Goal: Task Accomplishment & Management: Manage account settings

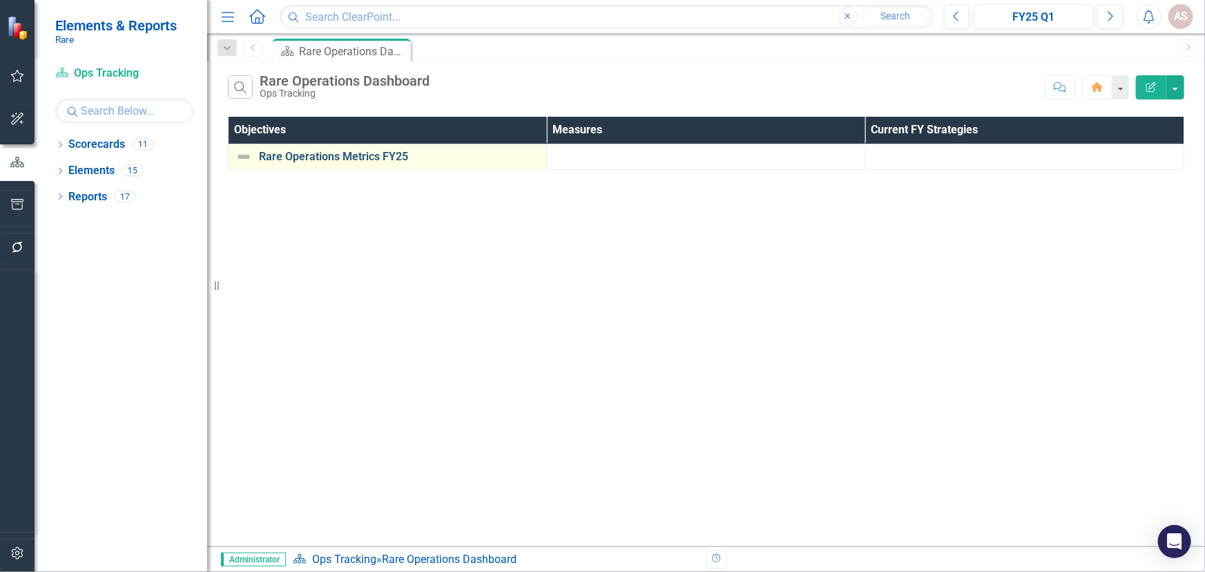
click at [365, 156] on link "Rare Operations Metrics FY25" at bounding box center [399, 157] width 280 height 12
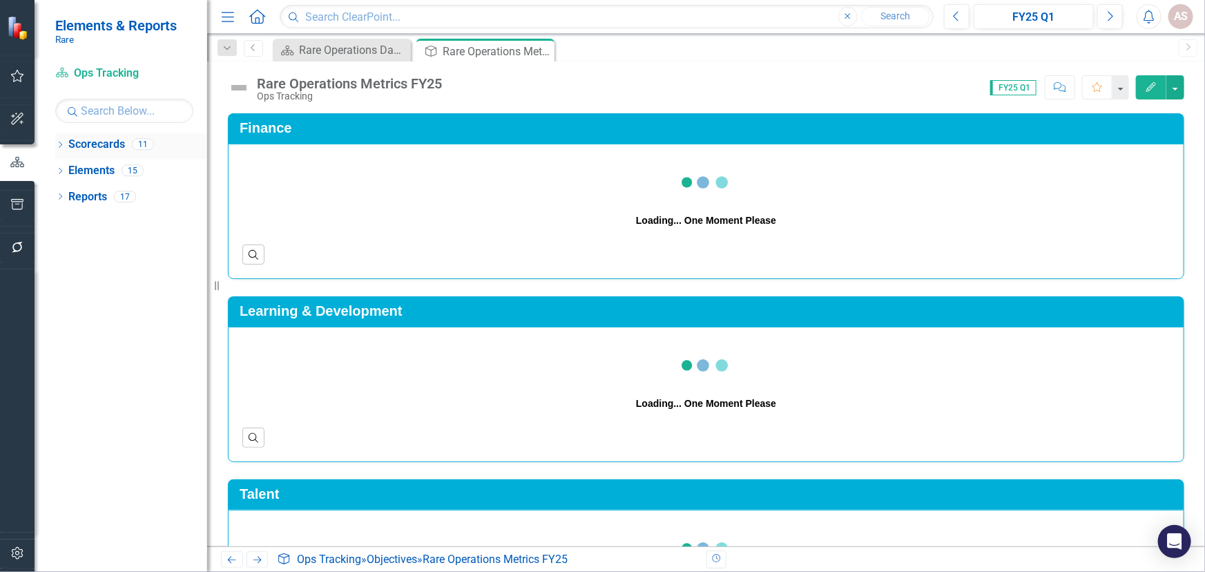
click at [59, 148] on icon "Dropdown" at bounding box center [60, 146] width 10 height 8
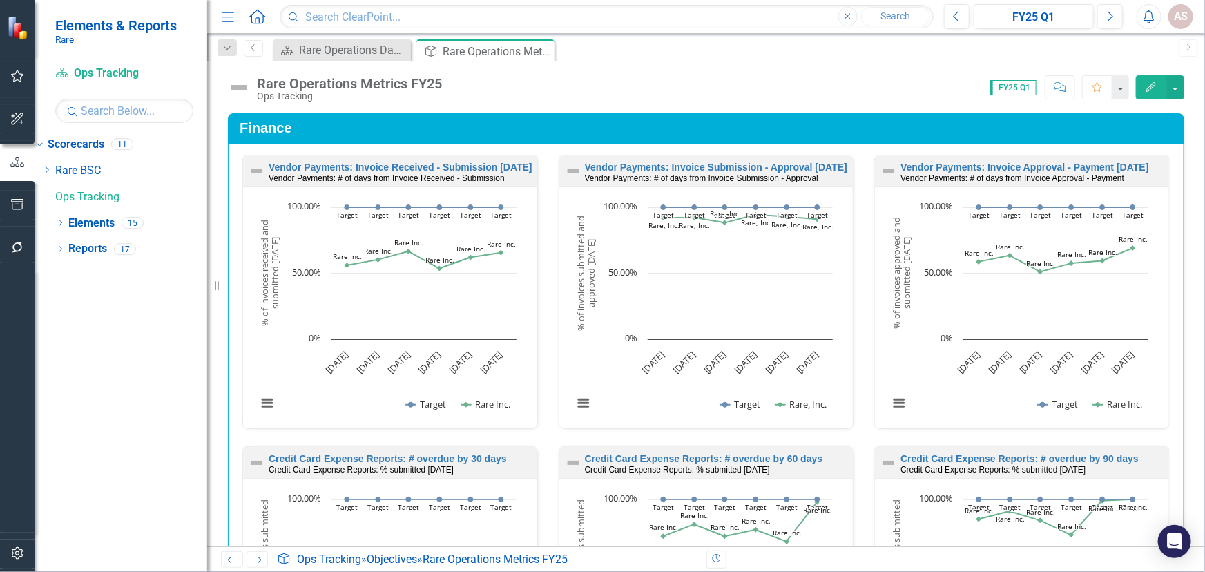
click at [121, 201] on div "Dropdown Rare BSC Dropdown Programs Fish Forever [DOMAIN_NAME] Lands For Life C…" at bounding box center [124, 185] width 166 height 52
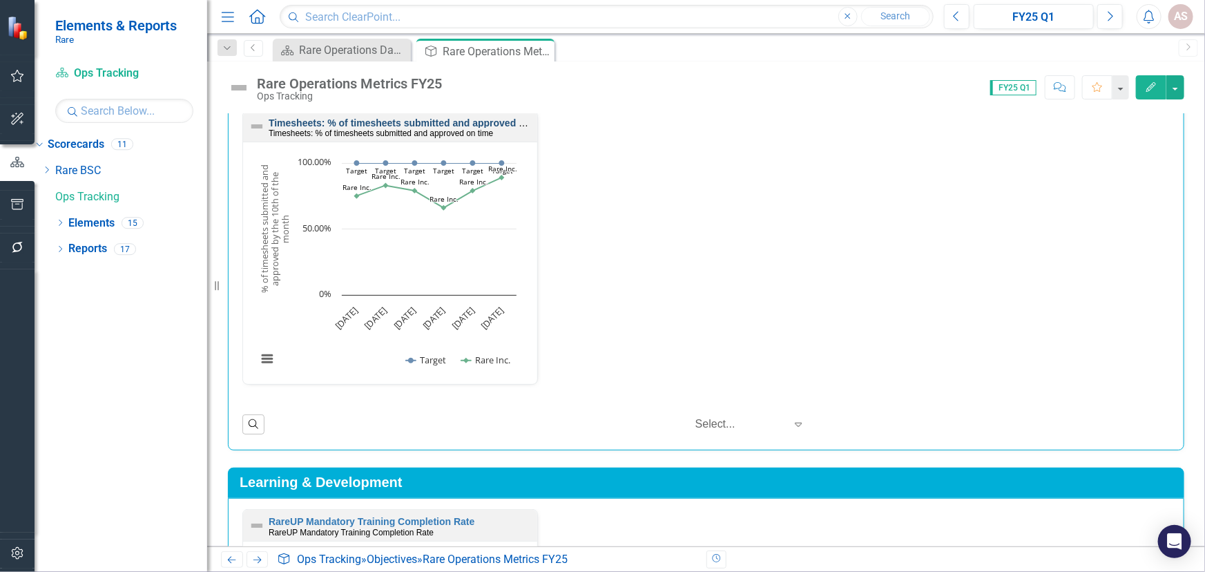
click at [442, 119] on link "Timesheets: % of timesheets submitted and approved on time" at bounding box center [411, 122] width 284 height 11
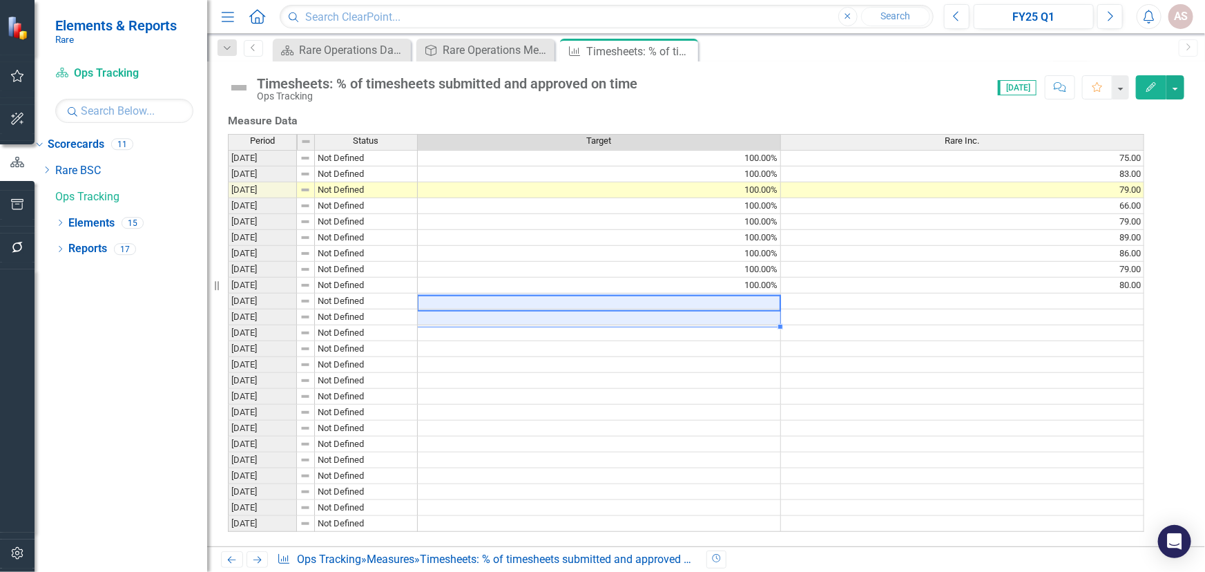
scroll to position [0, 10]
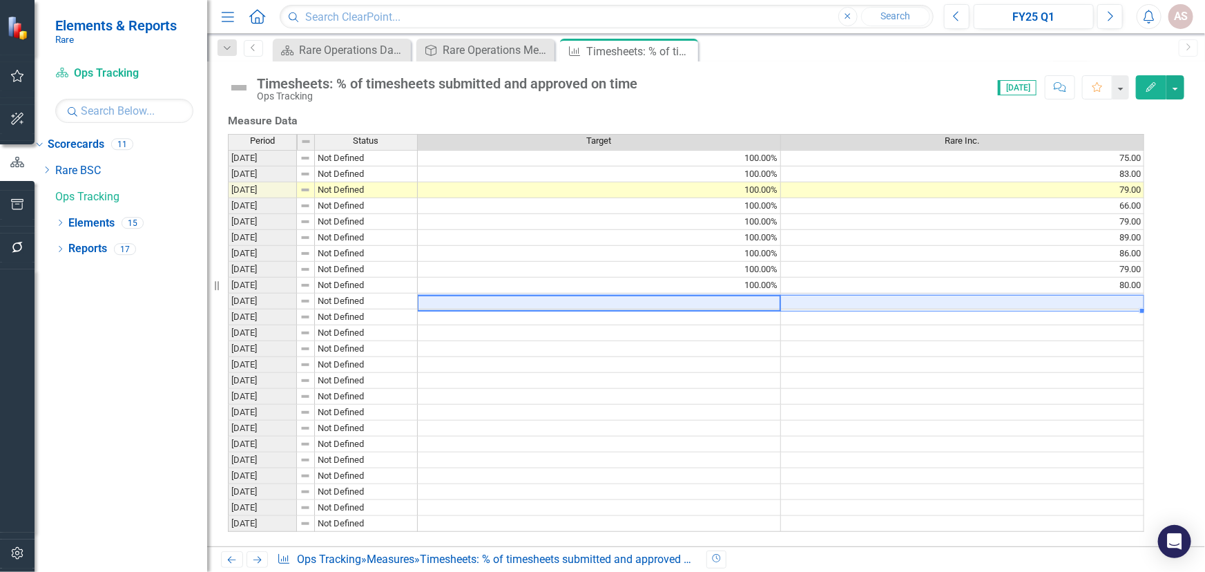
drag, startPoint x: 477, startPoint y: 269, endPoint x: 997, endPoint y: 271, distance: 519.9
click at [997, 293] on tr "[DATE] Not Defined" at bounding box center [686, 301] width 916 height 16
click at [997, 293] on td at bounding box center [962, 301] width 363 height 16
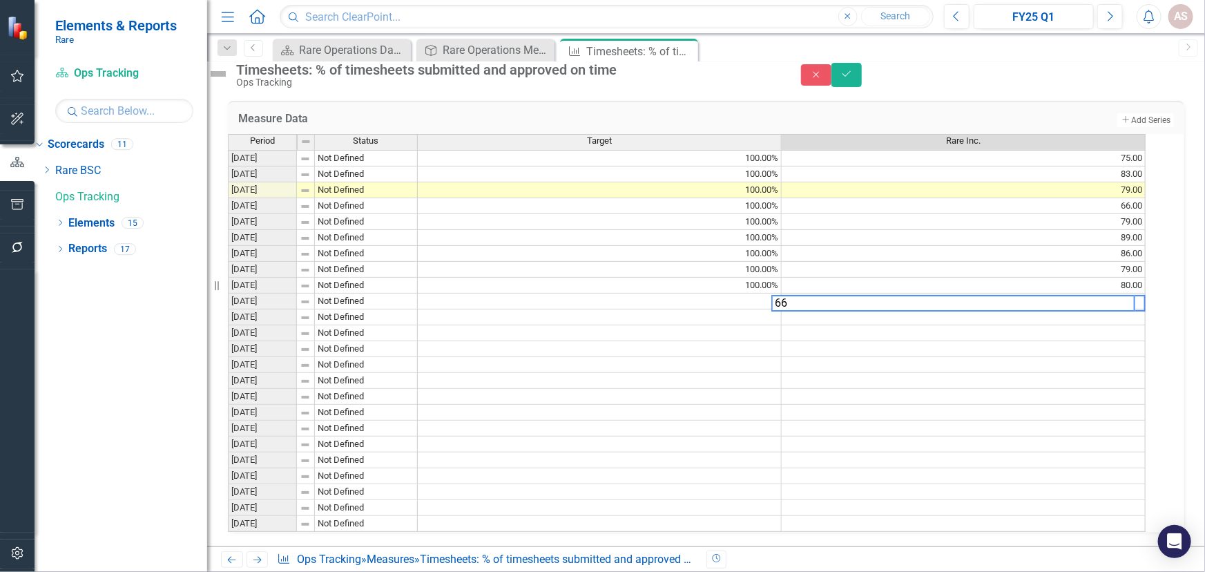
scroll to position [0, 9]
type textarea "66"
click at [853, 79] on icon "Save" at bounding box center [846, 74] width 12 height 10
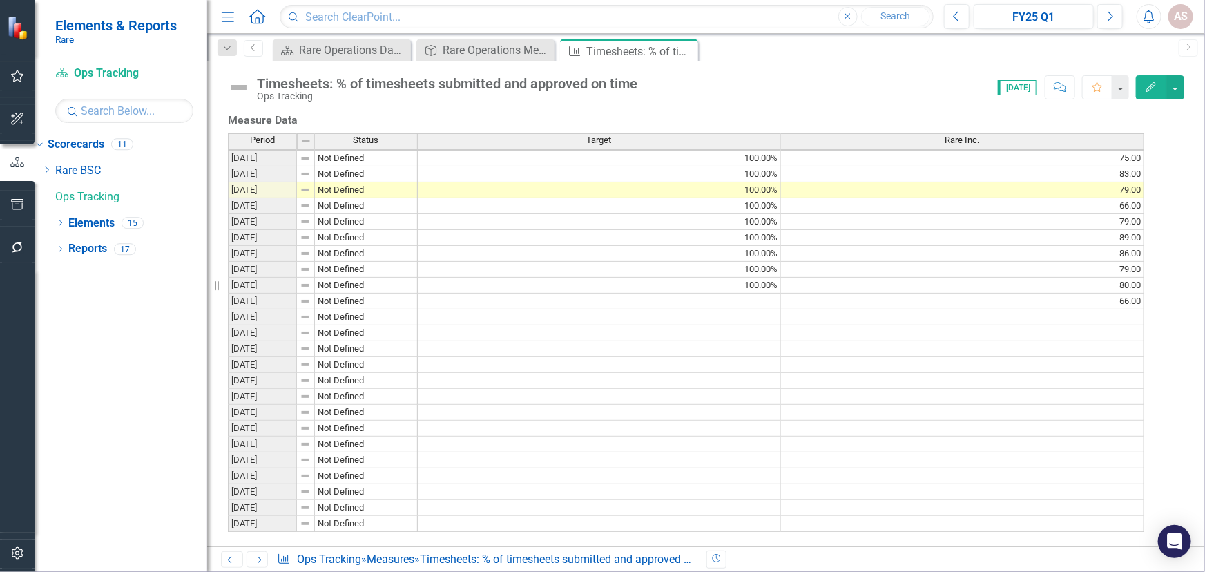
scroll to position [2, 0]
drag, startPoint x: 684, startPoint y: 50, endPoint x: 639, endPoint y: 55, distance: 45.2
click at [0, 0] on icon "Close" at bounding box center [0, 0] width 0 height 0
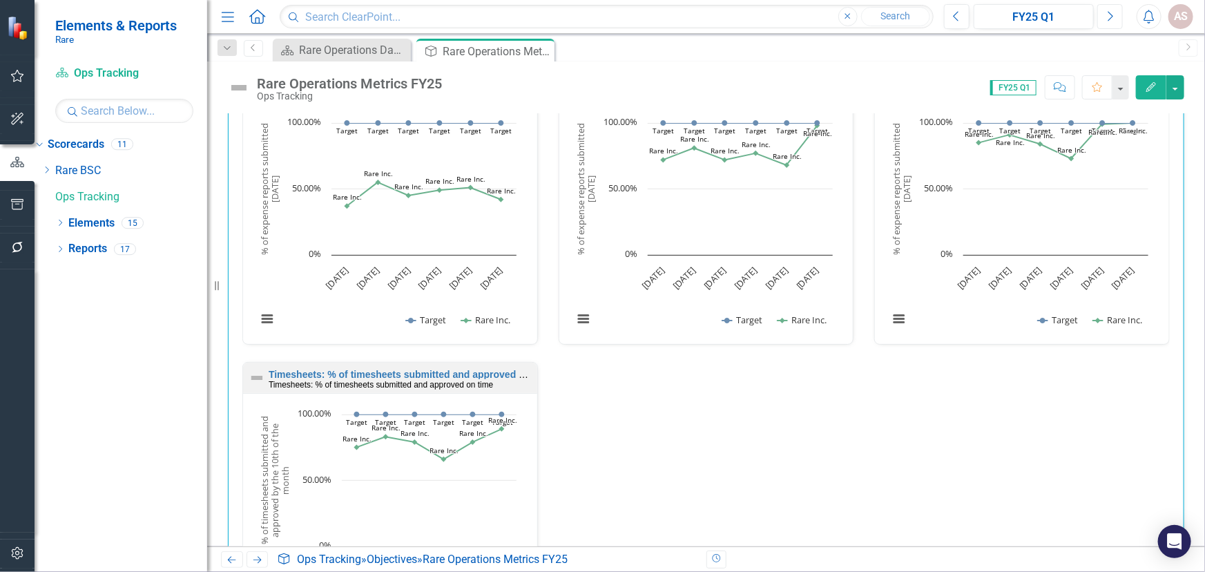
click at [1101, 24] on button "Next" at bounding box center [1110, 16] width 26 height 25
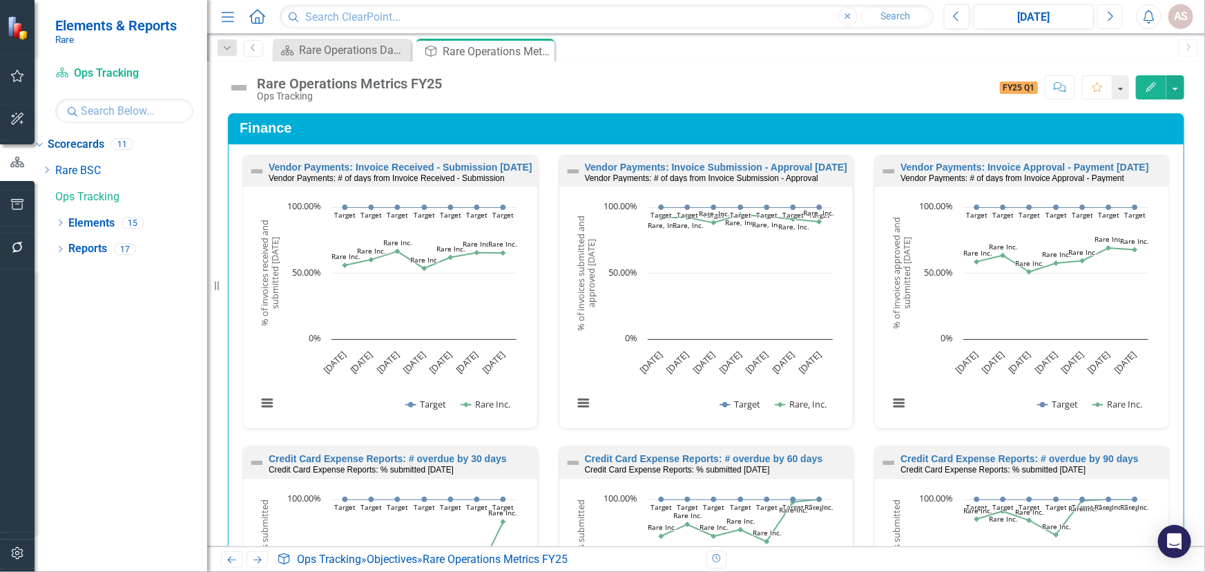
click at [1106, 21] on icon "Next" at bounding box center [1110, 16] width 8 height 12
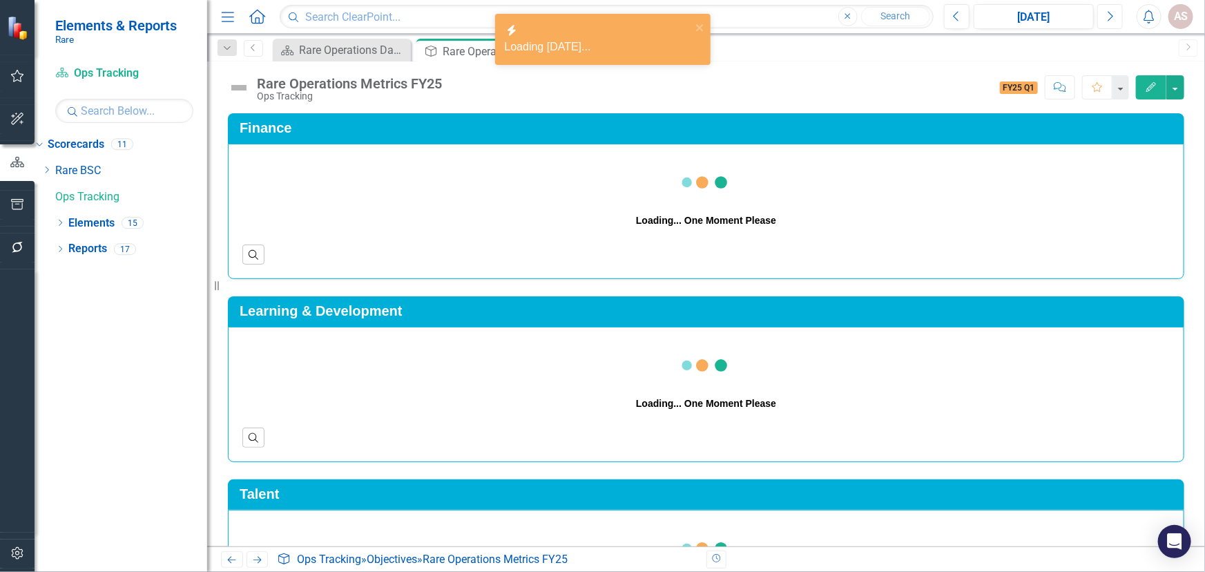
click at [1106, 21] on icon "Next" at bounding box center [1110, 16] width 8 height 12
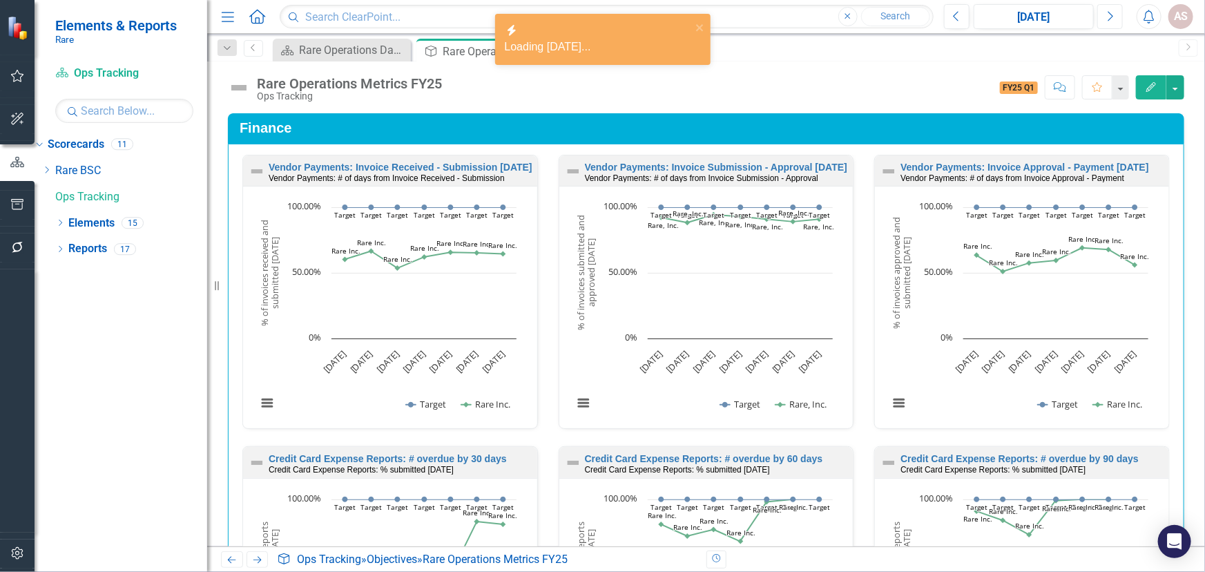
click at [1106, 21] on icon "Next" at bounding box center [1110, 16] width 8 height 12
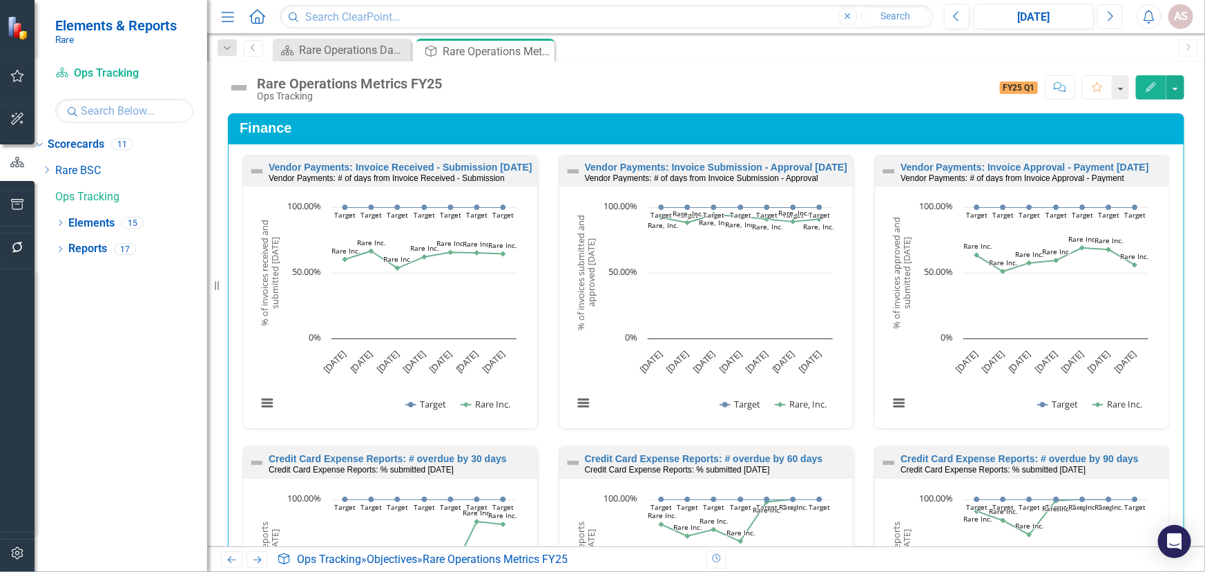
click at [1106, 21] on icon "Next" at bounding box center [1110, 16] width 8 height 12
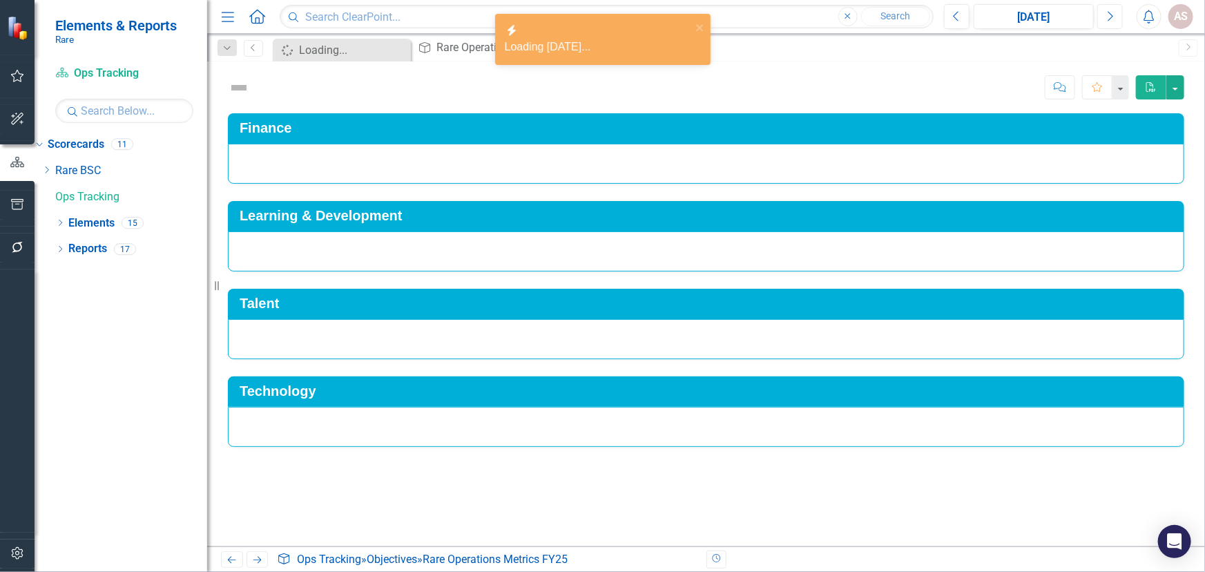
click at [1106, 21] on icon "Next" at bounding box center [1110, 16] width 8 height 12
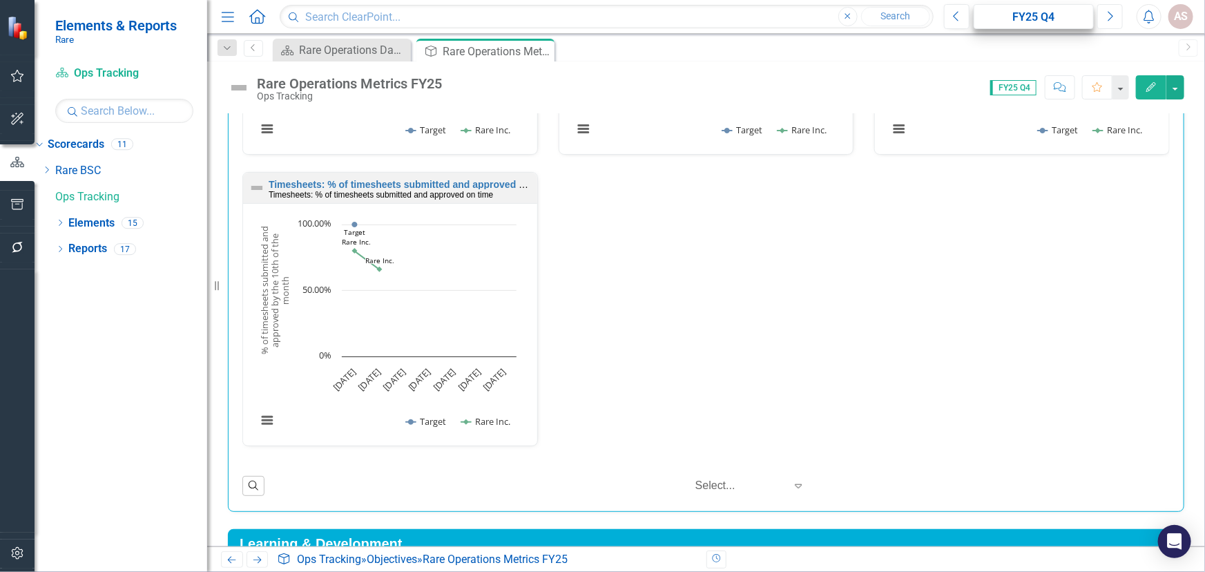
scroll to position [565, 0]
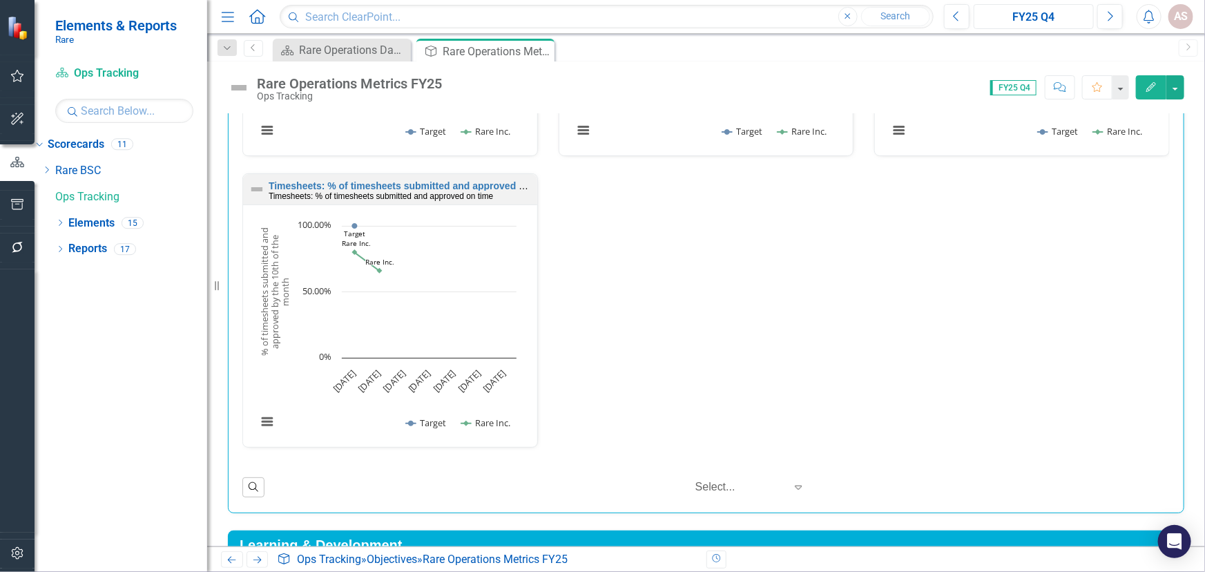
click at [1024, 16] on div "FY25 Q4" at bounding box center [1033, 17] width 111 height 17
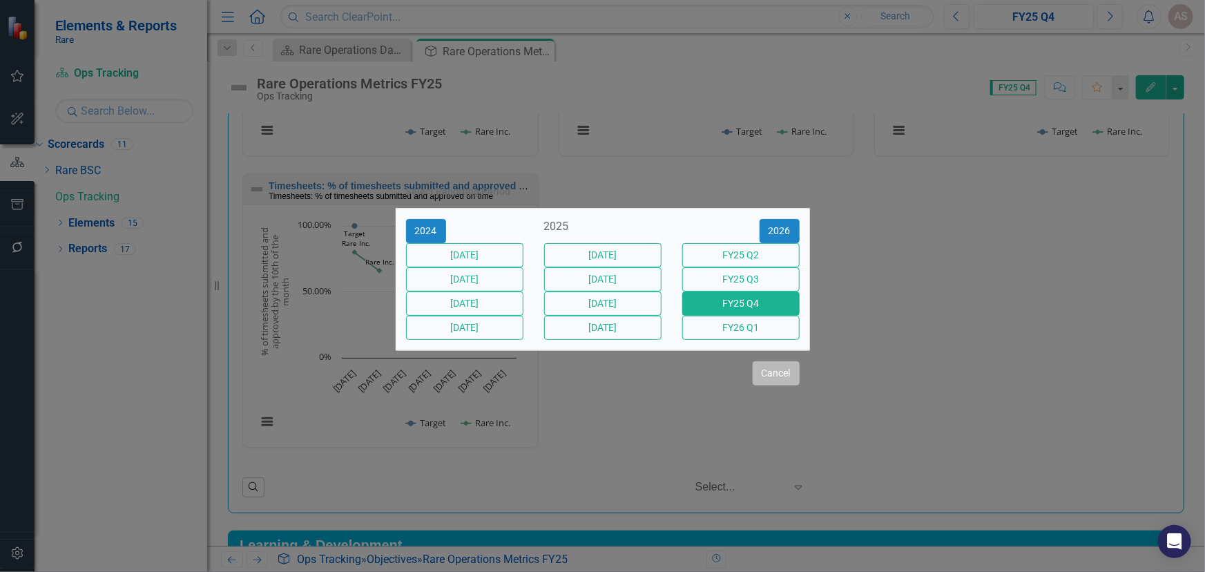
click at [771, 385] on button "Cancel" at bounding box center [776, 373] width 47 height 24
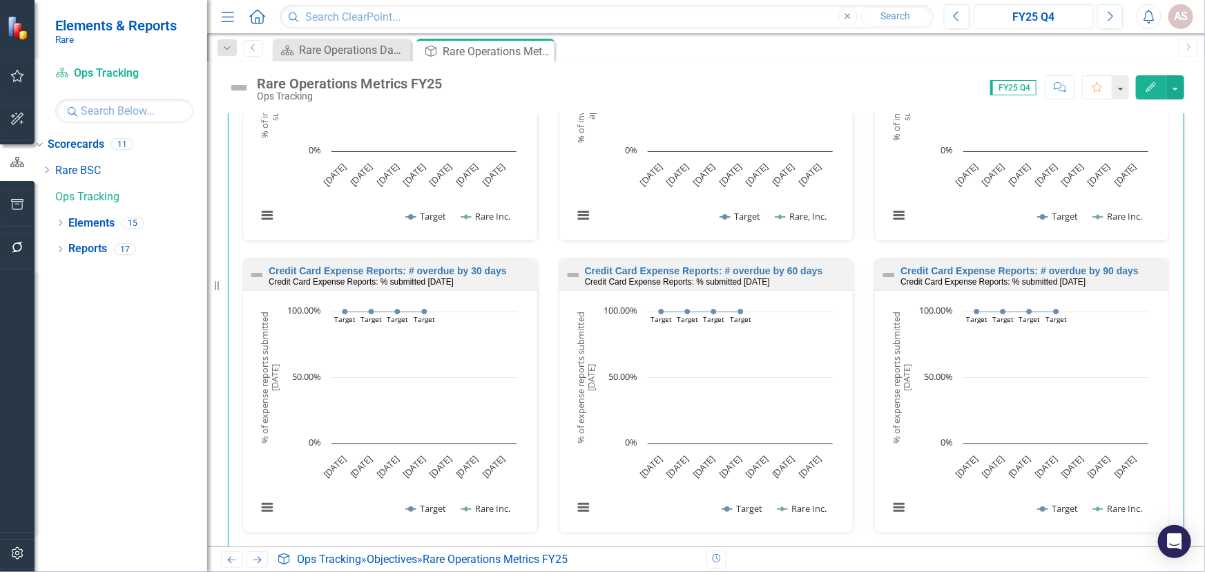
scroll to position [0, 0]
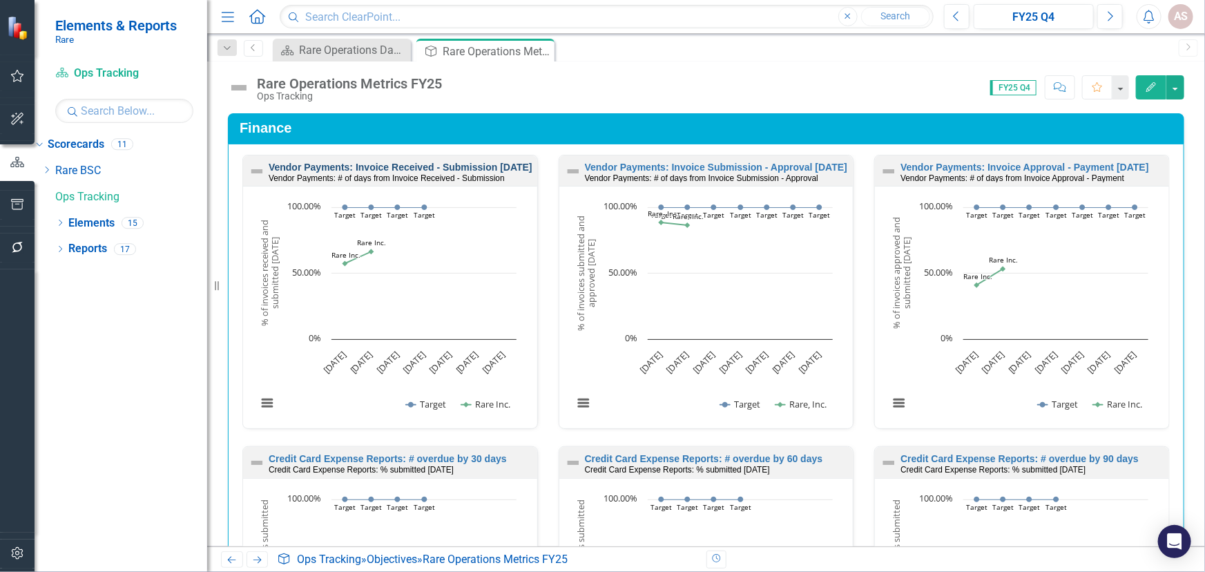
click at [474, 164] on link "Vendor Payments: Invoice Received - Submission [DATE]" at bounding box center [401, 167] width 264 height 11
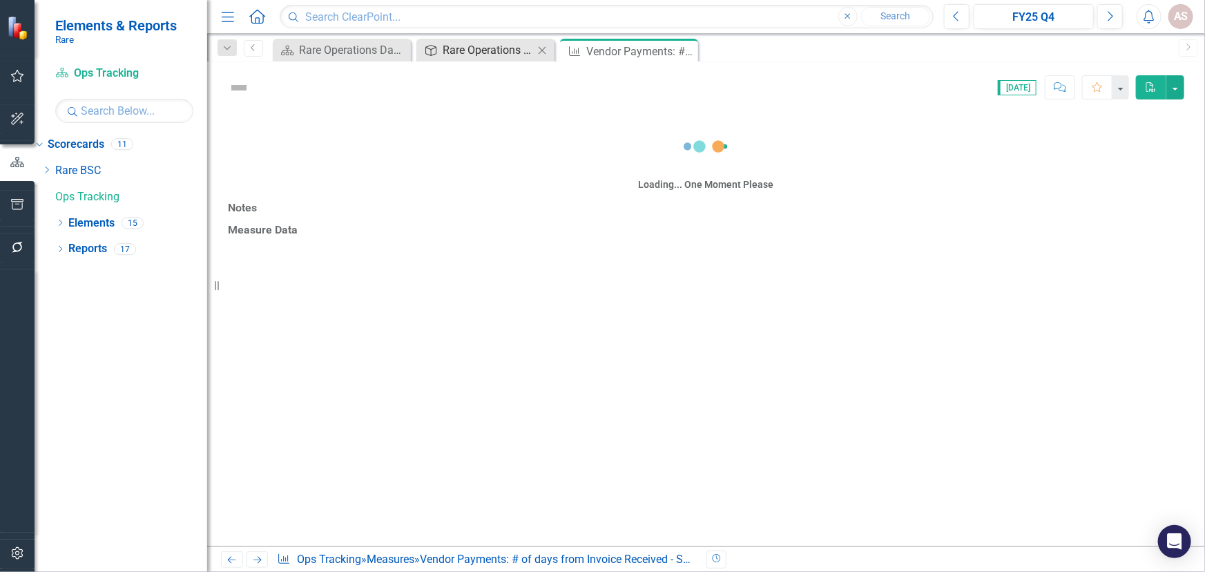
click at [487, 49] on div "Rare Operations Metrics FY25" at bounding box center [488, 49] width 91 height 17
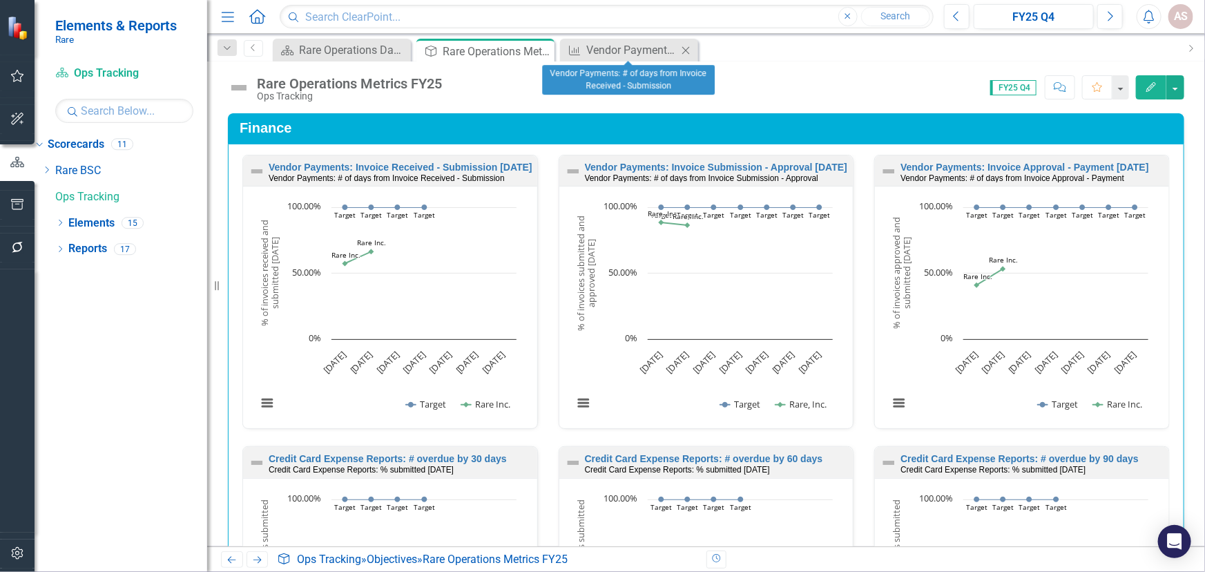
click at [683, 48] on icon "Close" at bounding box center [686, 50] width 14 height 11
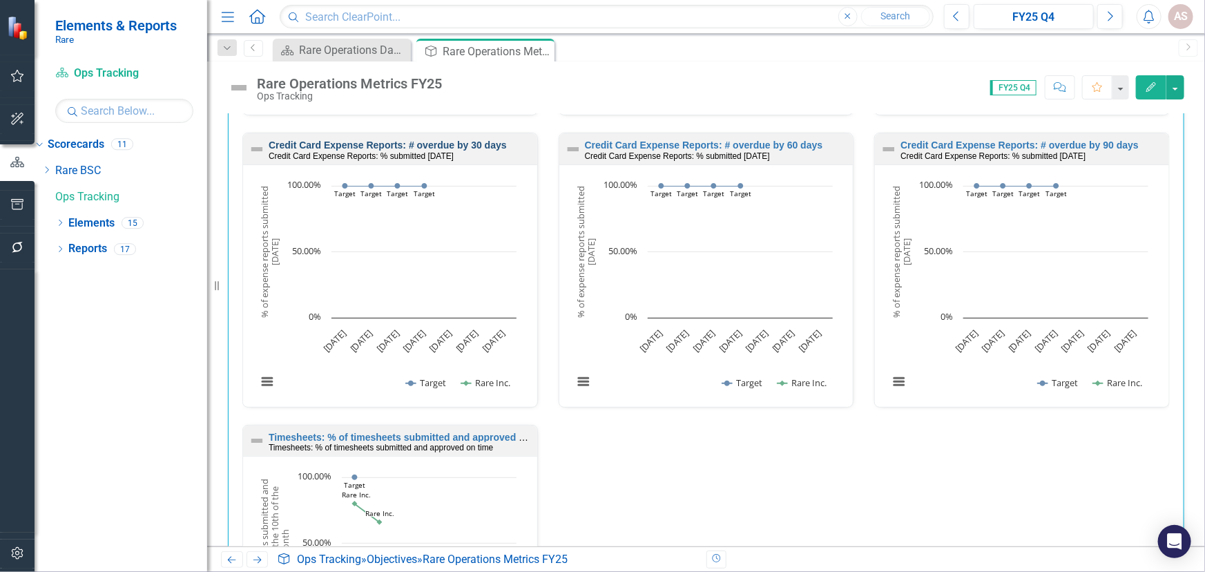
click at [478, 143] on link "Credit Card Expense Reports: # overdue by 30 days" at bounding box center [388, 144] width 238 height 11
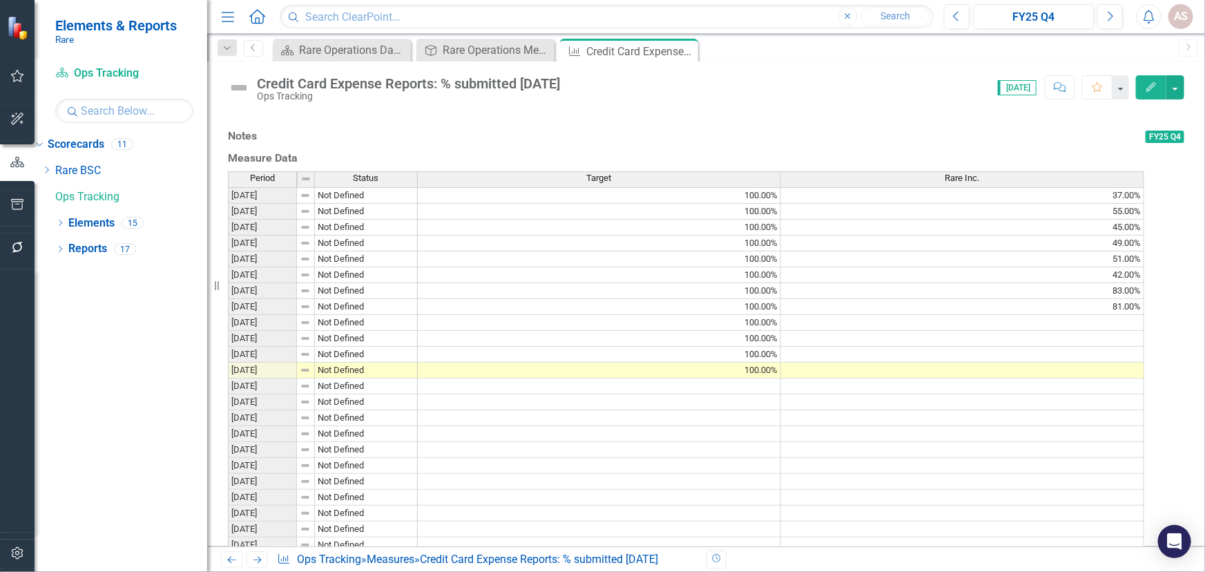
scroll to position [412, 0]
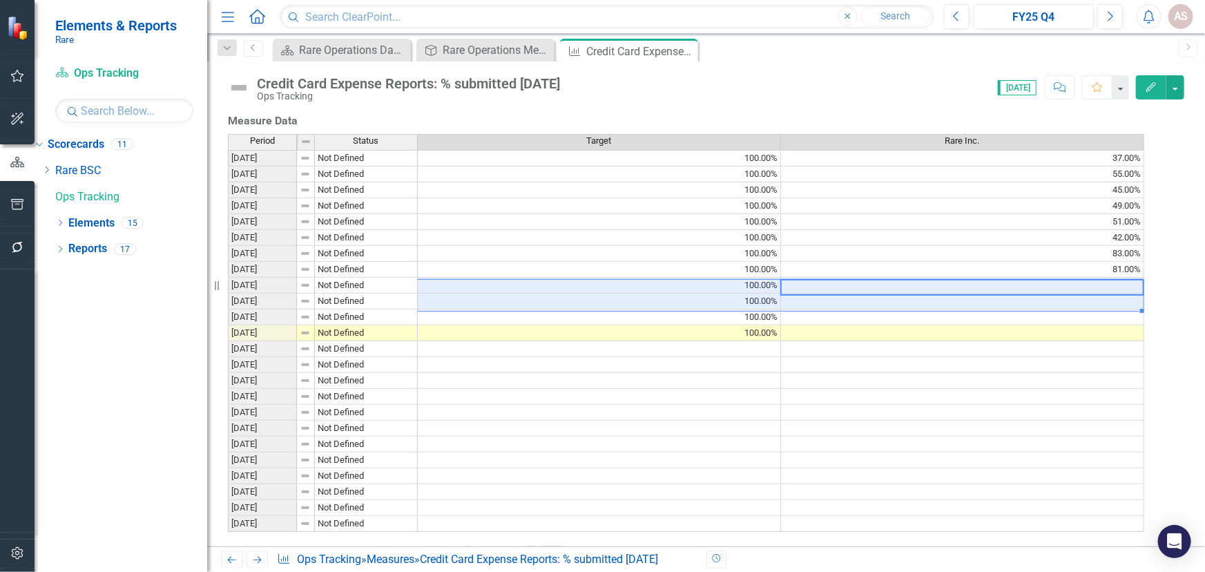
drag, startPoint x: 835, startPoint y: 251, endPoint x: 538, endPoint y: 269, distance: 297.5
click at [538, 269] on tbody "[DATE] Not Defined 100.00% 37.00% [DATE] Not Defined 100.00% 55.00% [DATE] Not …" at bounding box center [686, 341] width 916 height 382
click at [1121, 278] on td at bounding box center [962, 286] width 363 height 16
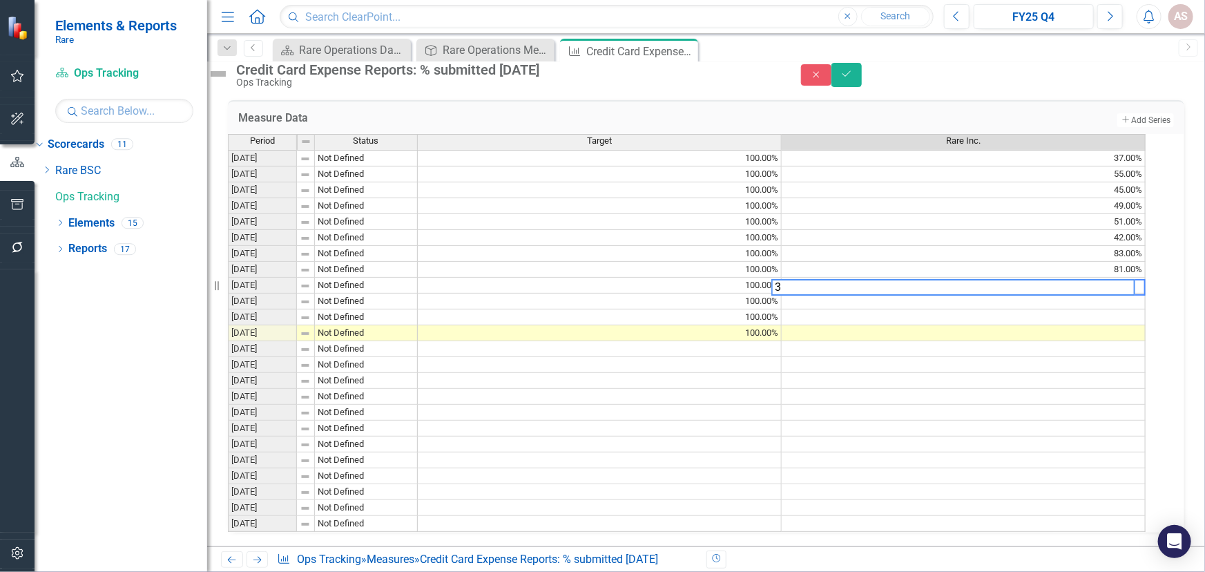
scroll to position [0, 9]
type textarea "35"
click at [1098, 293] on td at bounding box center [964, 301] width 364 height 16
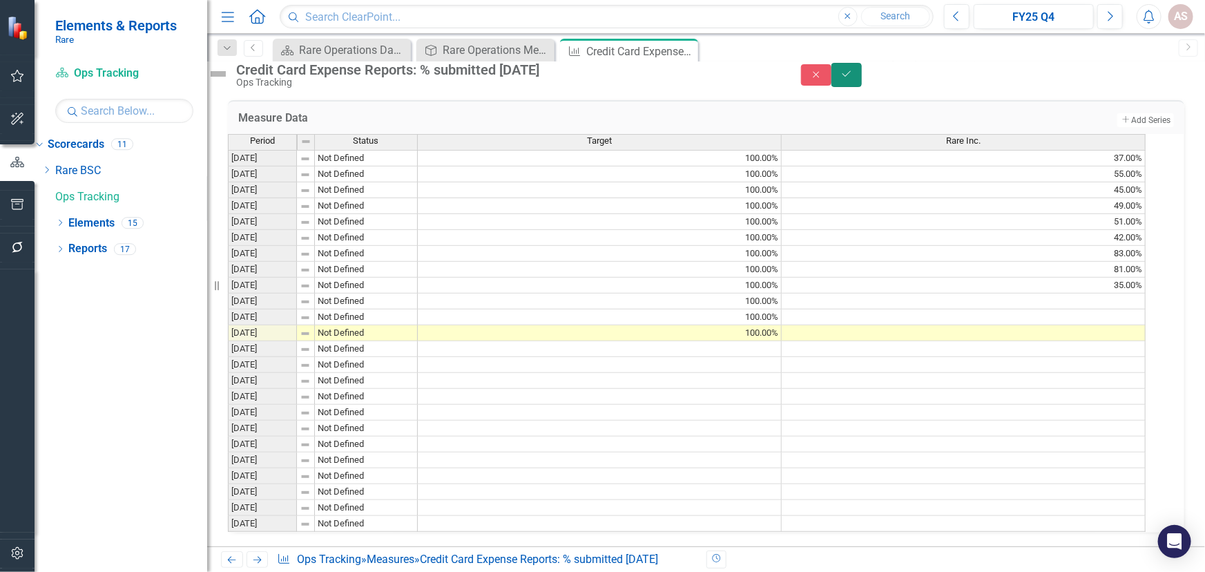
click at [862, 87] on button "Save" at bounding box center [846, 75] width 30 height 24
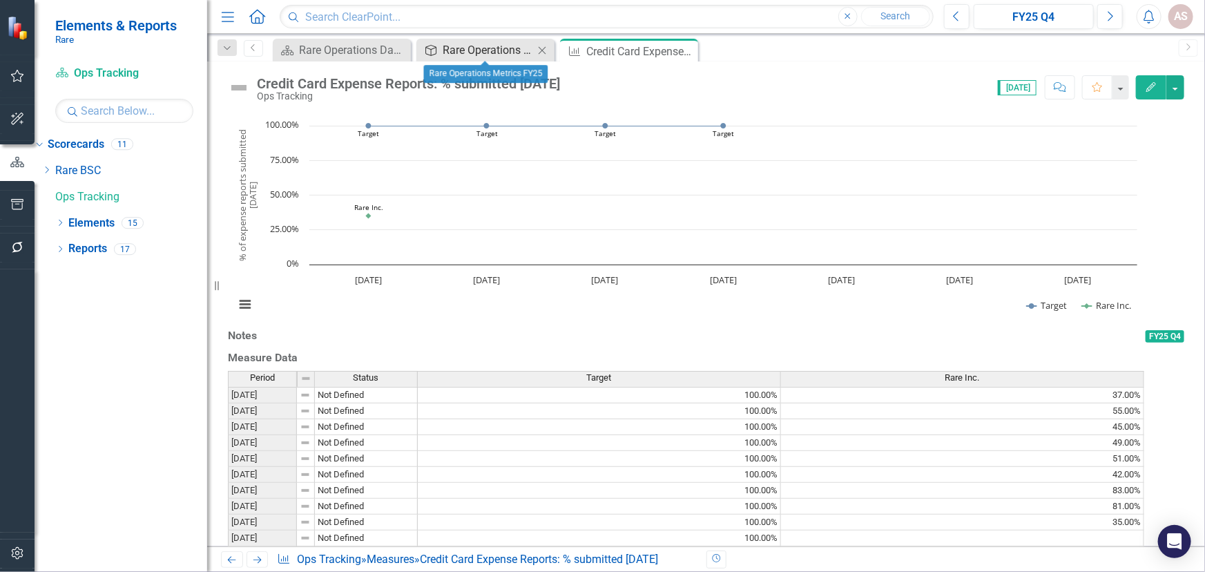
click at [462, 50] on div "Rare Operations Metrics FY25" at bounding box center [488, 49] width 91 height 17
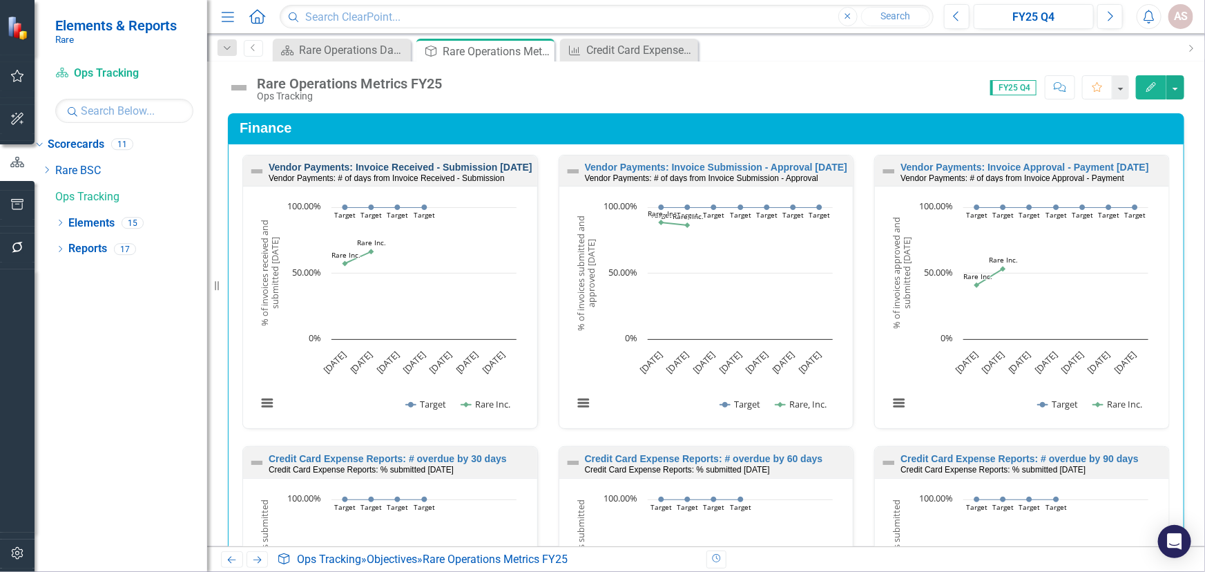
click at [433, 164] on link "Vendor Payments: Invoice Received - Submission [DATE]" at bounding box center [401, 167] width 264 height 11
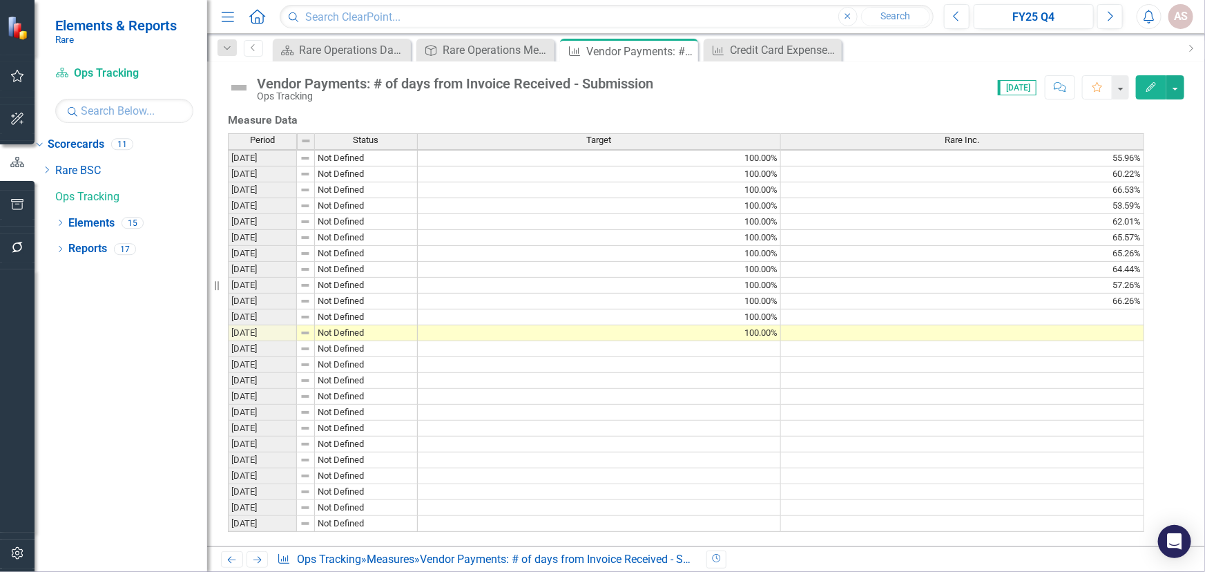
scroll to position [412, 0]
click at [504, 52] on div "Rare Operations Metrics FY25" at bounding box center [488, 49] width 91 height 17
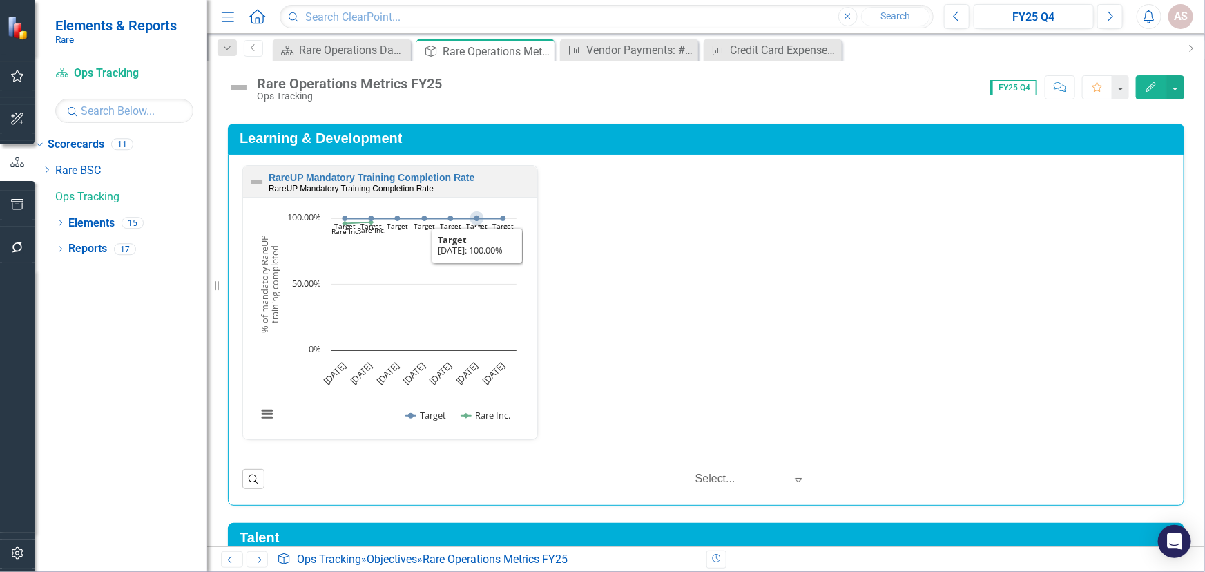
scroll to position [1004, 0]
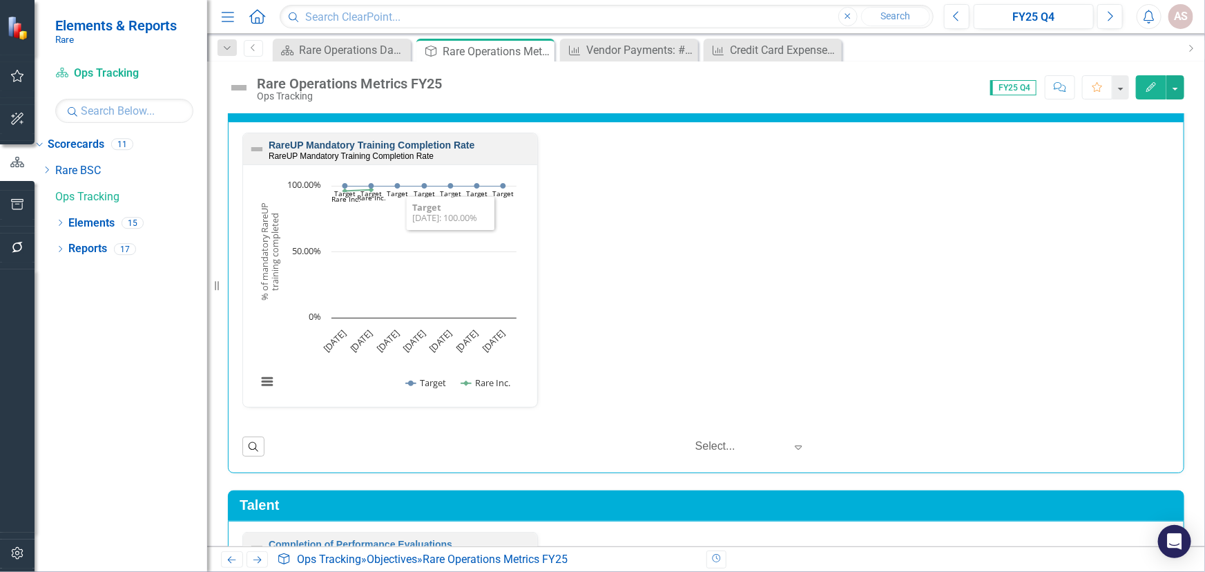
click at [436, 144] on link "RareUP Mandatory Training Completion Rate" at bounding box center [372, 144] width 206 height 11
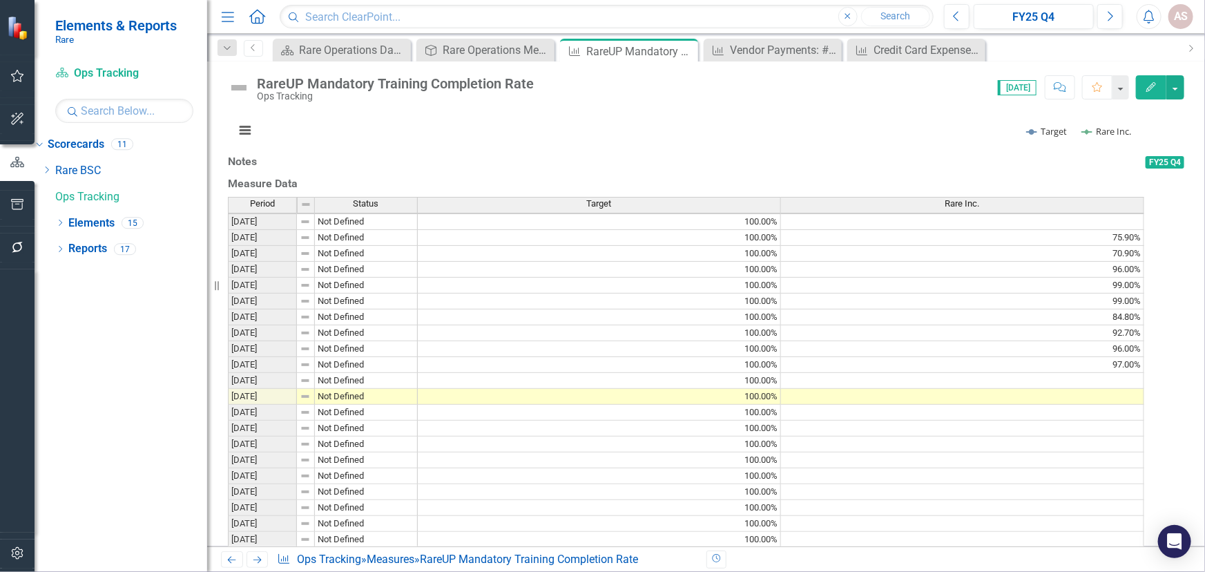
scroll to position [2, 0]
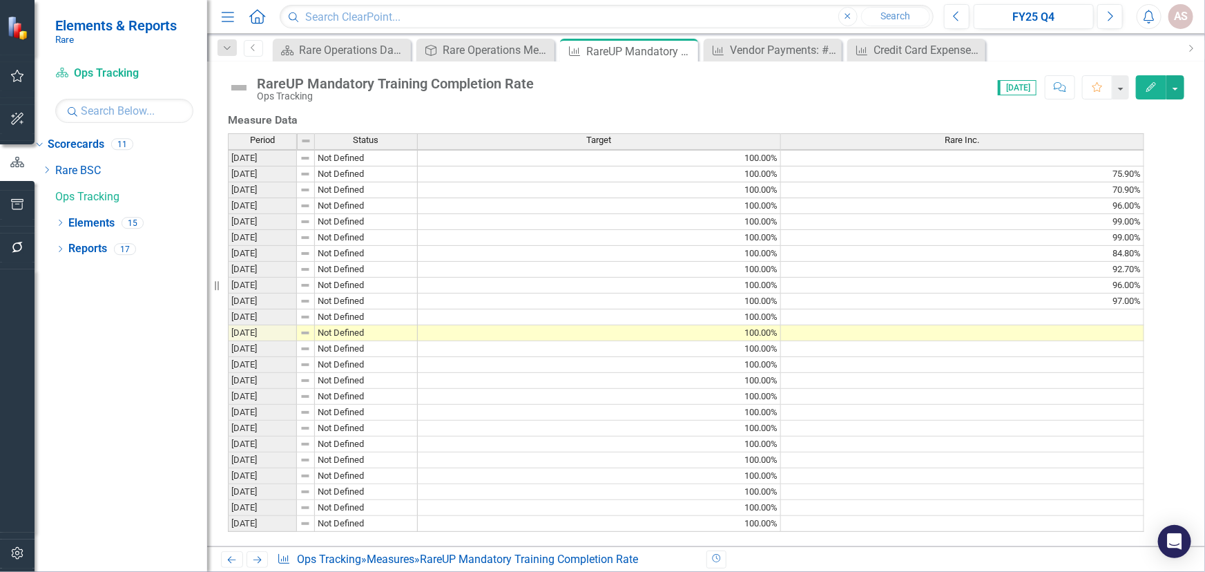
click at [1116, 325] on td at bounding box center [962, 317] width 363 height 16
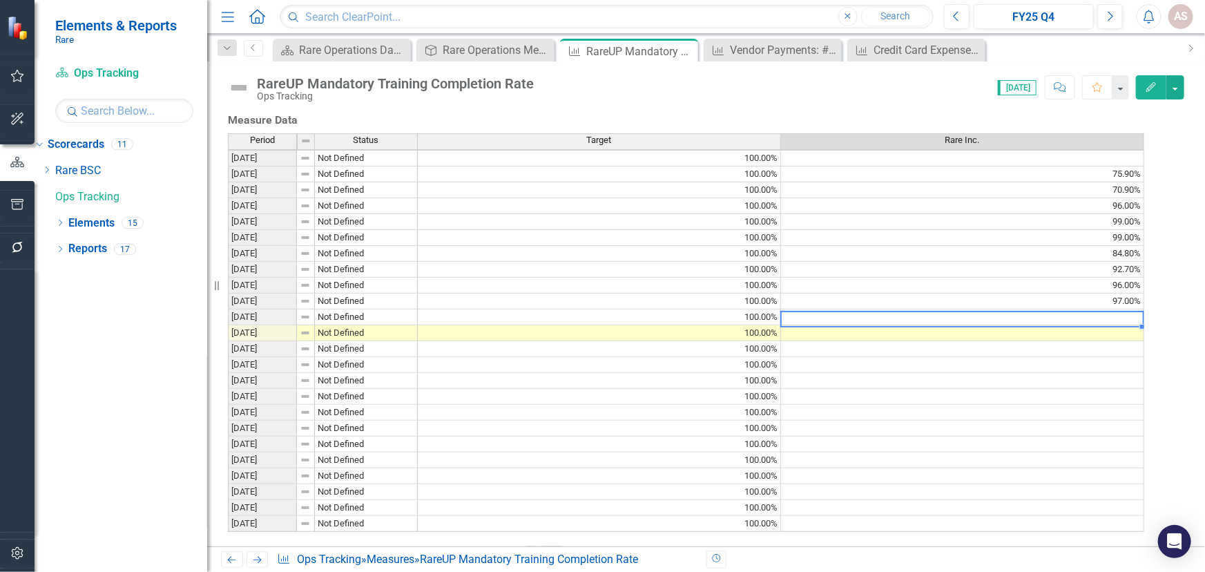
click at [1082, 325] on td at bounding box center [962, 317] width 363 height 16
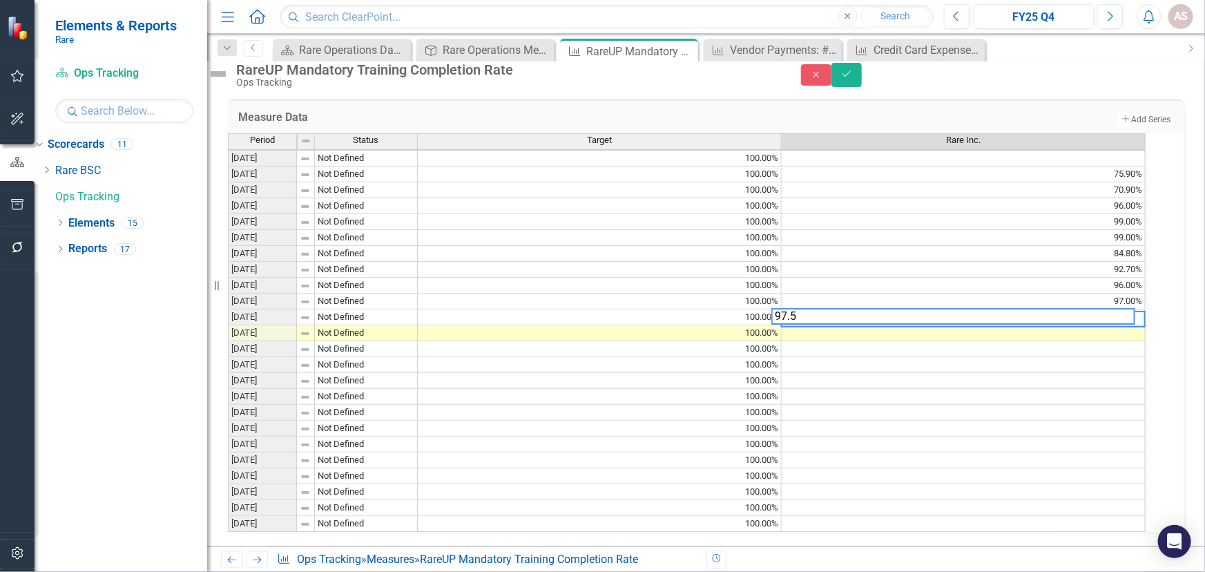
scroll to position [2, 9]
type textarea "97.5"
click at [1085, 341] on td at bounding box center [964, 333] width 364 height 16
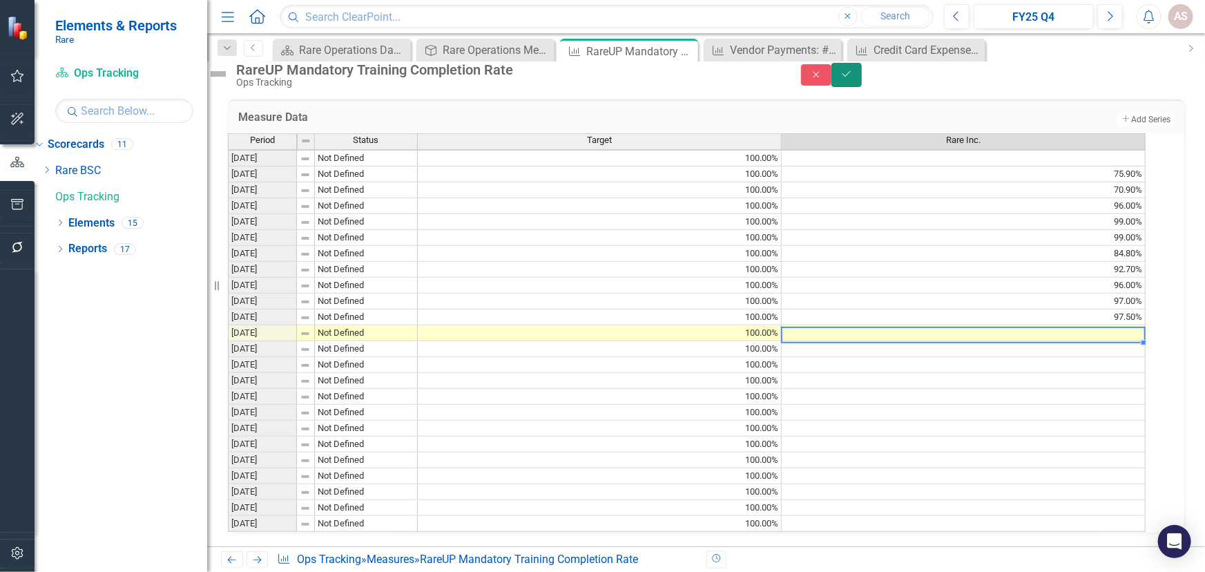
click at [853, 79] on icon "Save" at bounding box center [846, 74] width 12 height 10
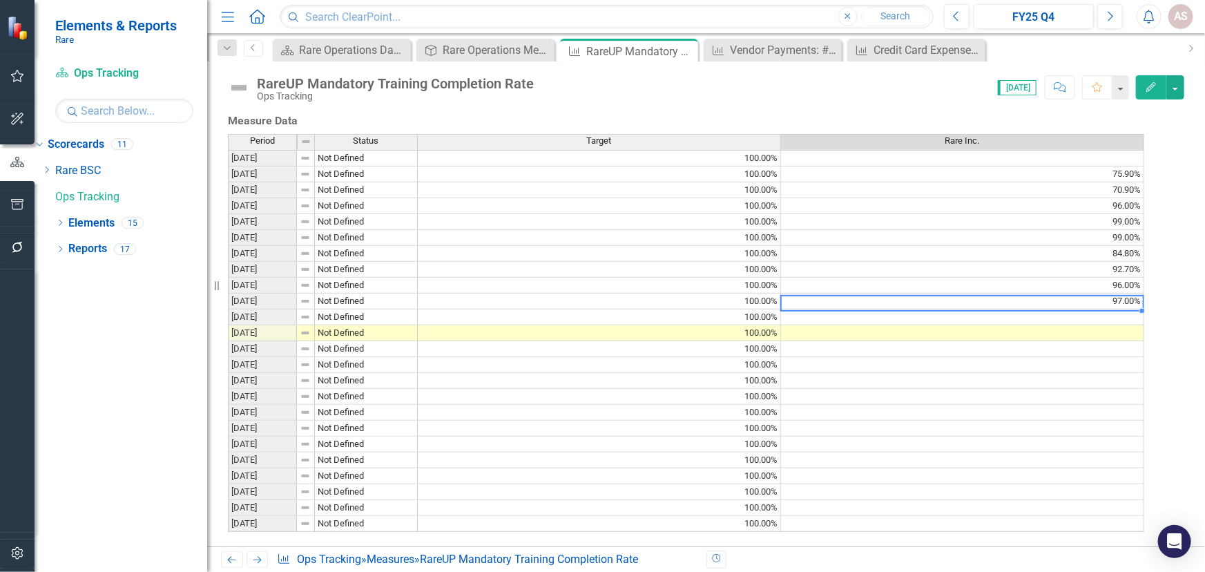
scroll to position [0, 0]
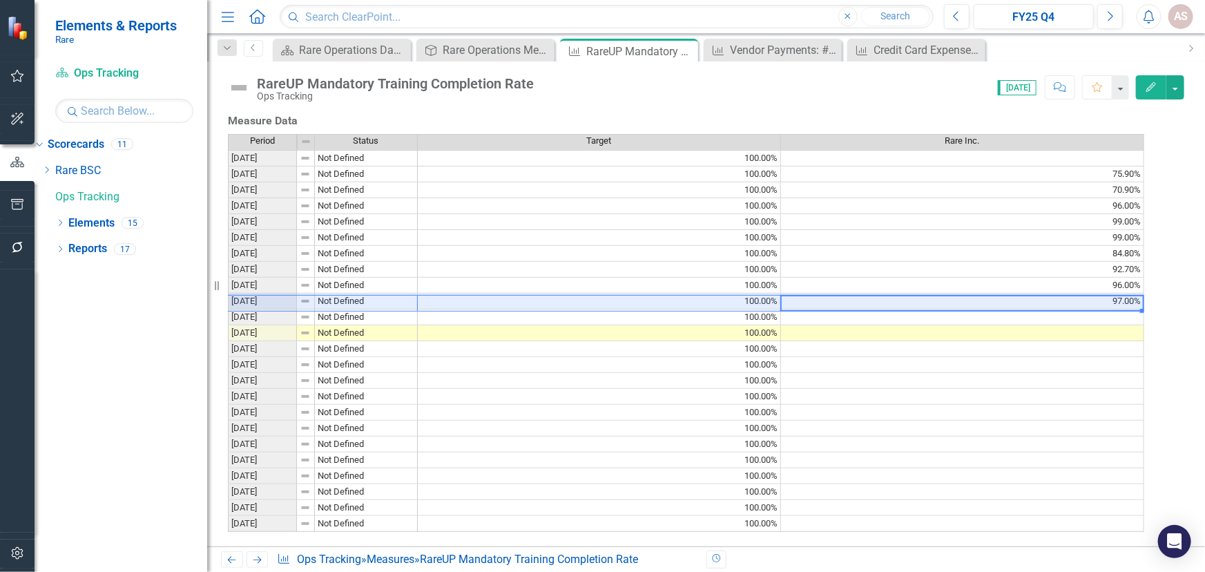
drag, startPoint x: 1020, startPoint y: 392, endPoint x: 300, endPoint y: 394, distance: 720.1
click at [300, 394] on div "Period Status Target Rare Inc. [DATE] Not Defined 100.00% [DATE] Not Defined 10…" at bounding box center [686, 333] width 916 height 398
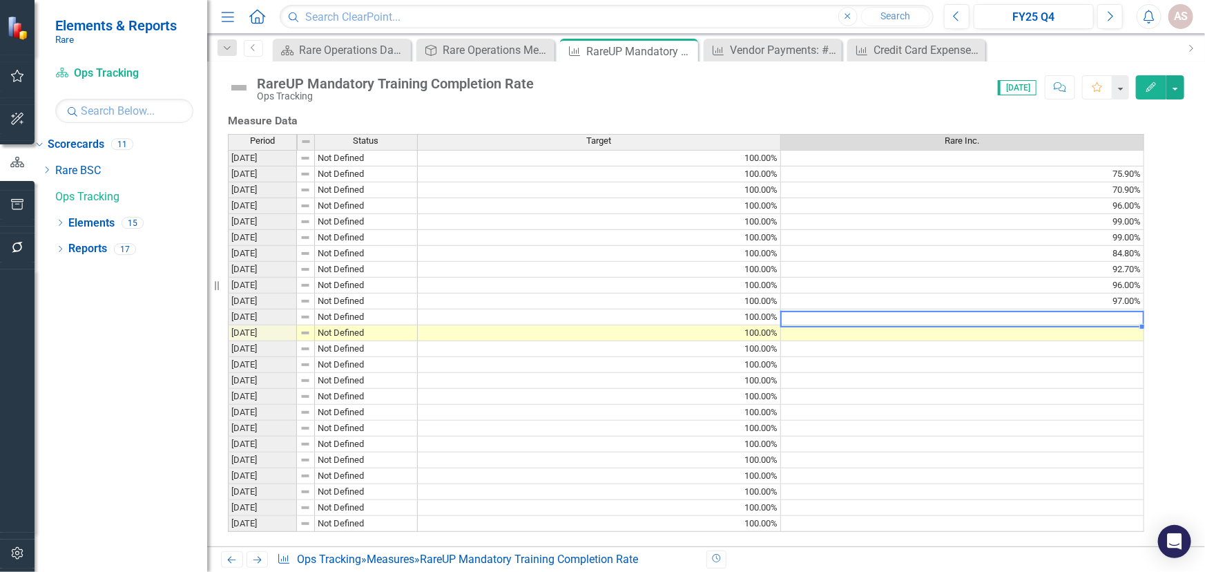
click at [1083, 325] on td at bounding box center [962, 317] width 363 height 16
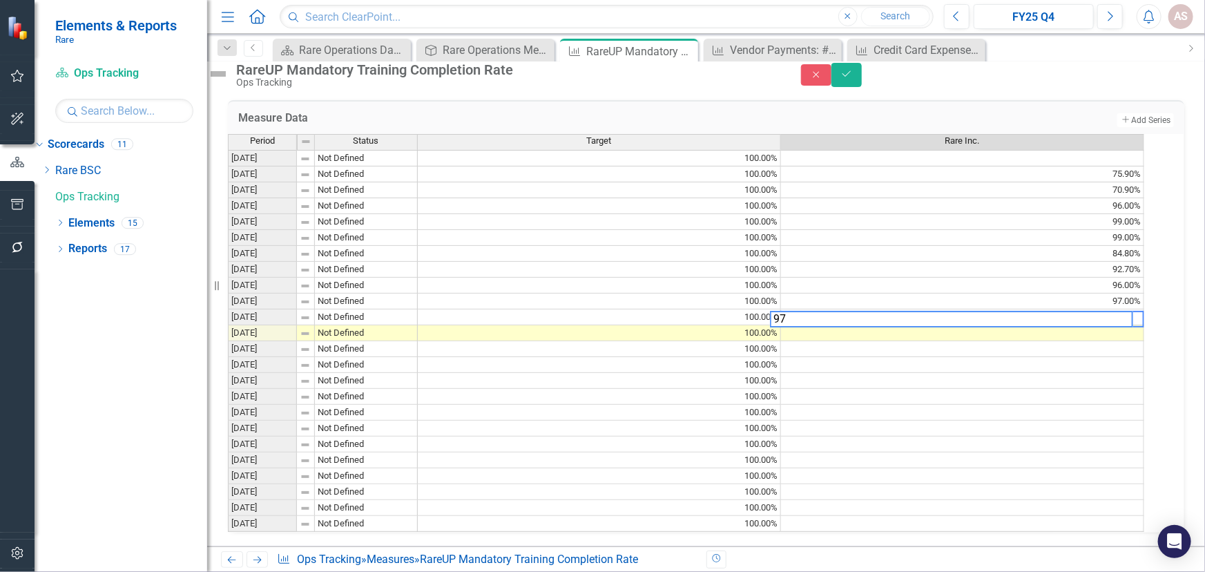
scroll to position [0, 9]
type textarea "97.5"
click at [862, 87] on button "Save" at bounding box center [846, 75] width 30 height 24
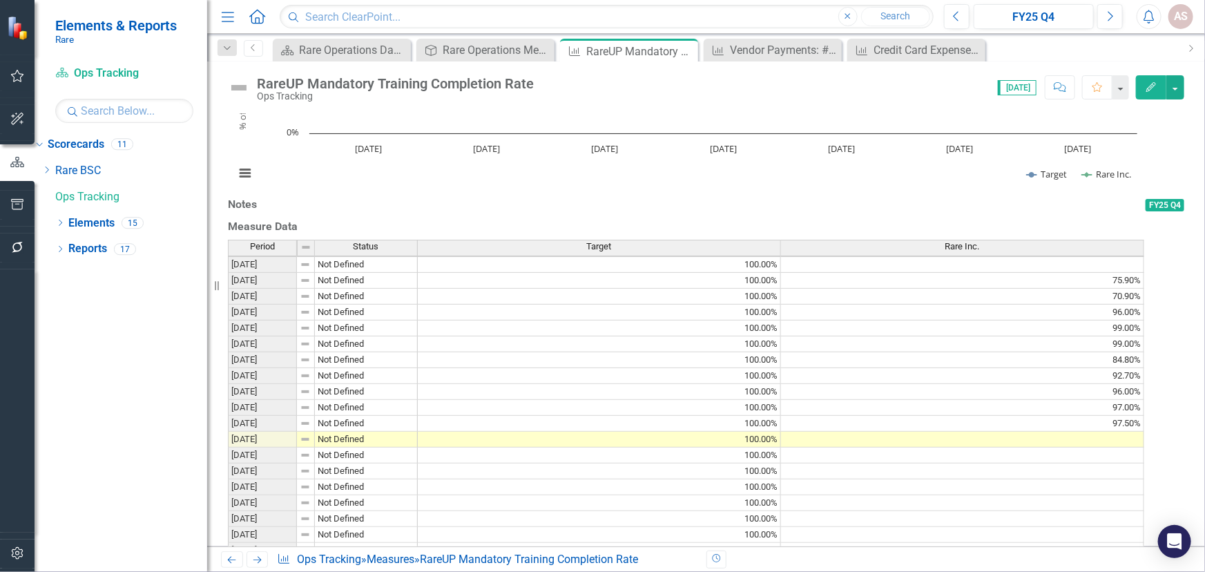
scroll to position [0, 0]
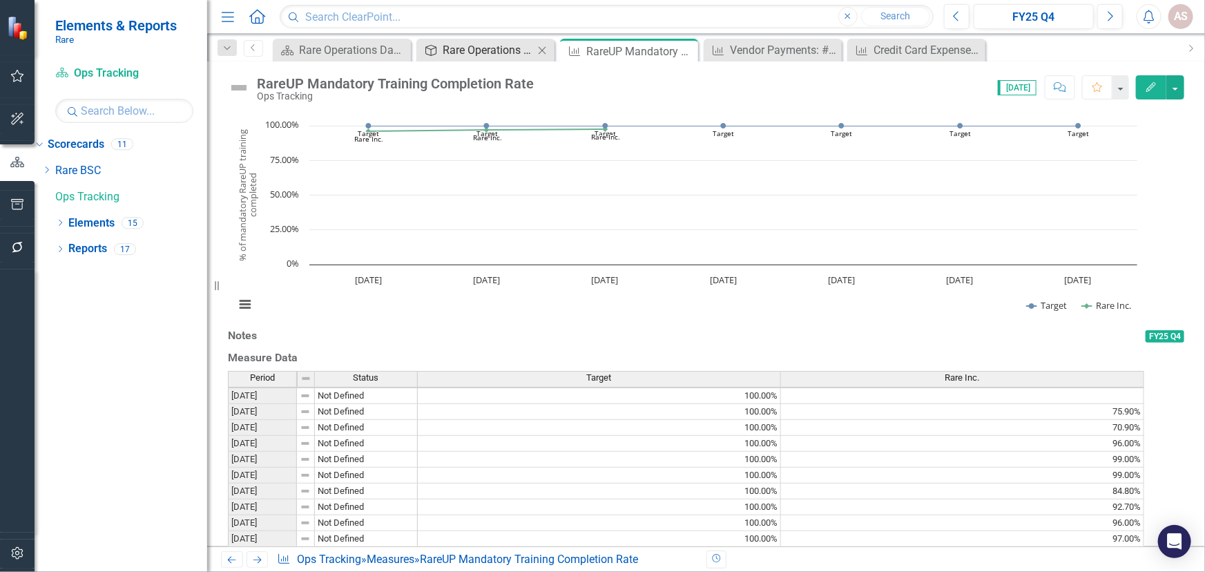
click at [478, 55] on div "Rare Operations Metrics FY25" at bounding box center [488, 49] width 91 height 17
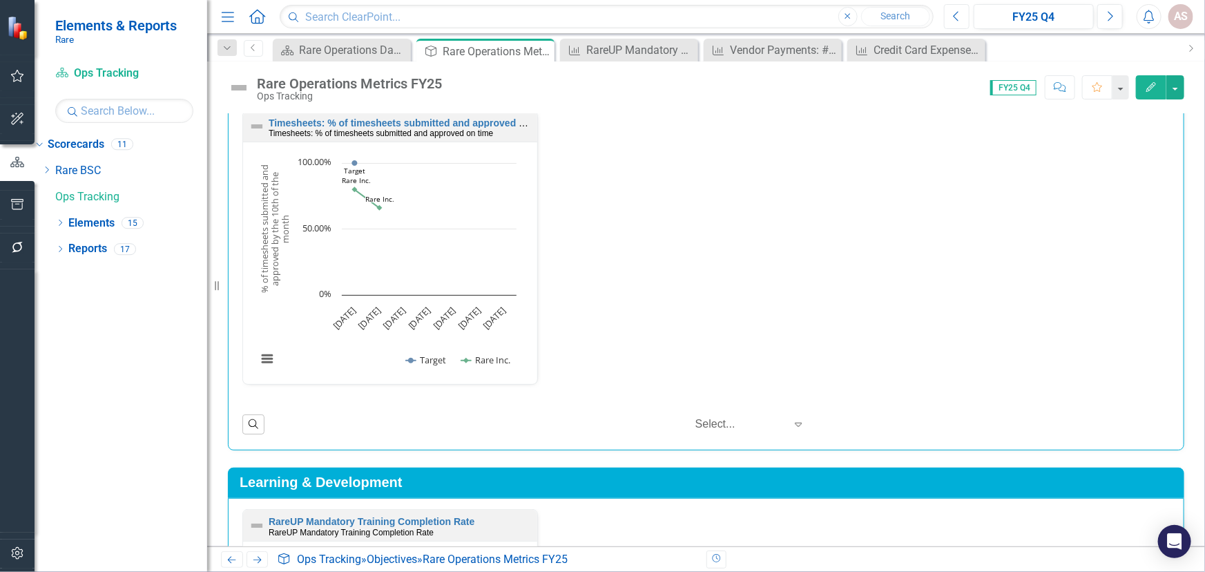
click at [961, 12] on button "Previous" at bounding box center [957, 16] width 26 height 25
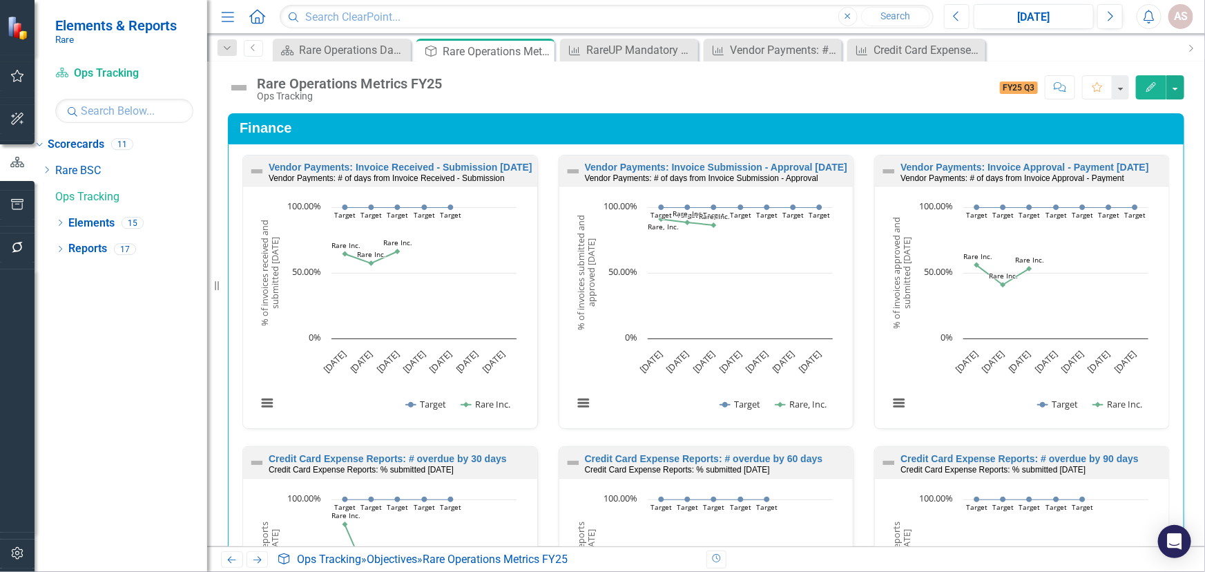
click at [956, 14] on icon "button" at bounding box center [956, 16] width 6 height 10
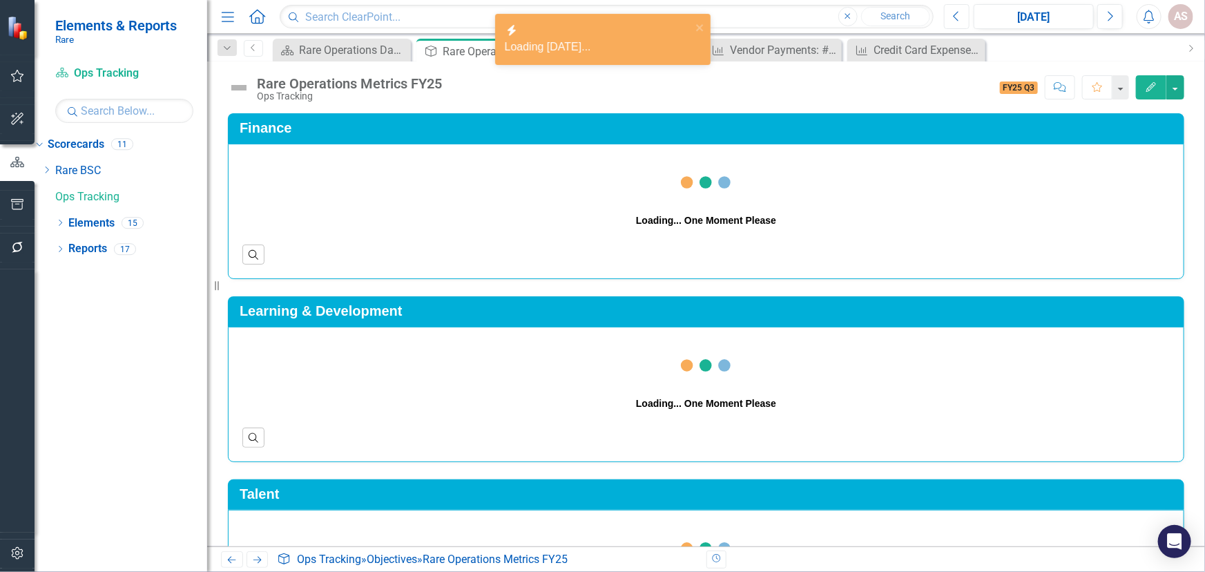
click at [956, 14] on icon "button" at bounding box center [956, 16] width 6 height 10
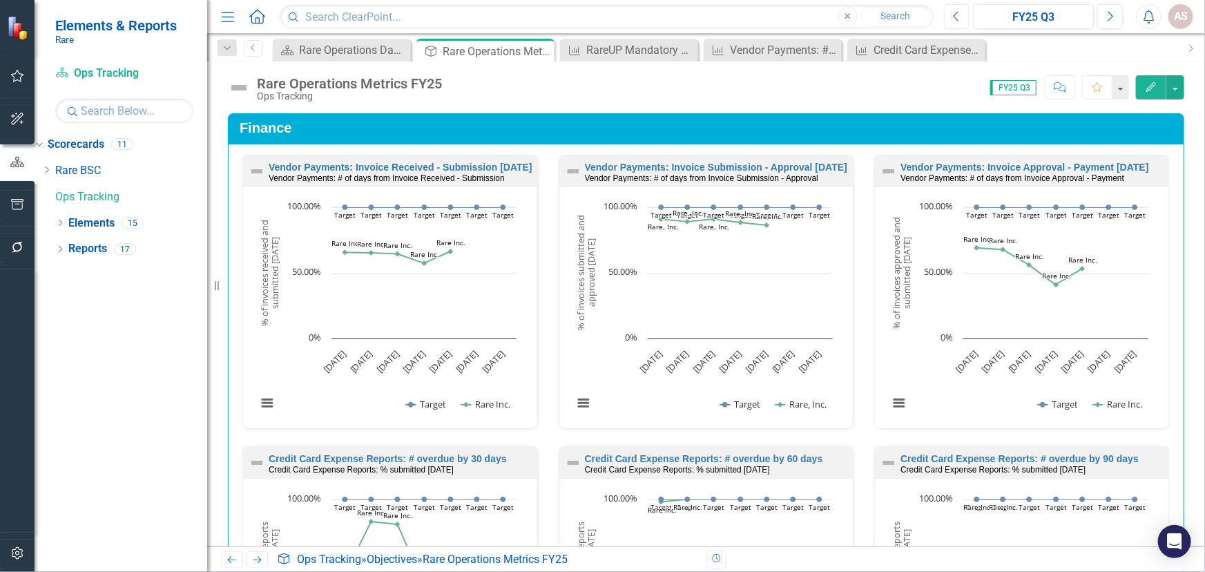
click at [961, 14] on button "Previous" at bounding box center [957, 16] width 26 height 25
